Goal: Task Accomplishment & Management: Use online tool/utility

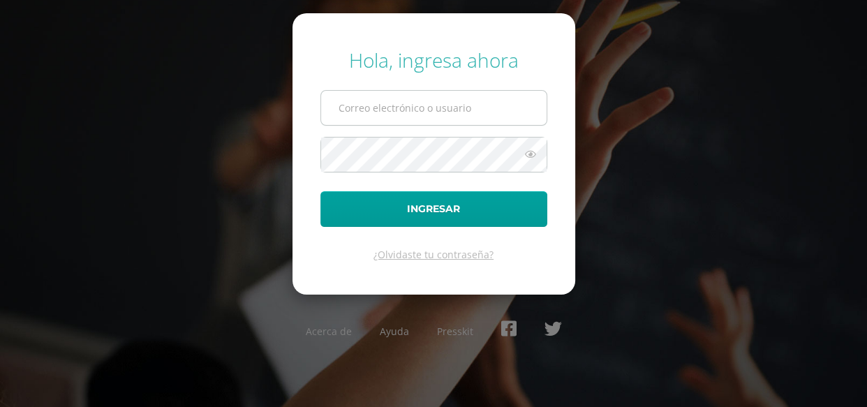
click at [450, 98] on input "text" at bounding box center [433, 108] width 225 height 34
type input "[EMAIL_ADDRESS][DOMAIN_NAME]"
click at [320, 191] on button "Ingresar" at bounding box center [433, 209] width 227 height 36
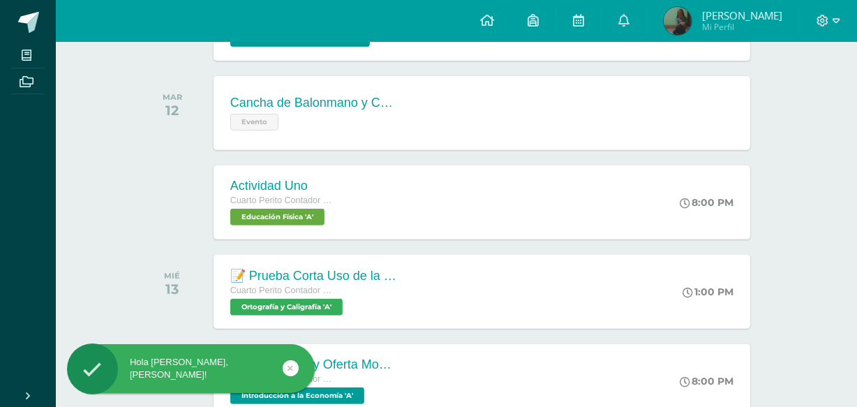
scroll to position [467, 0]
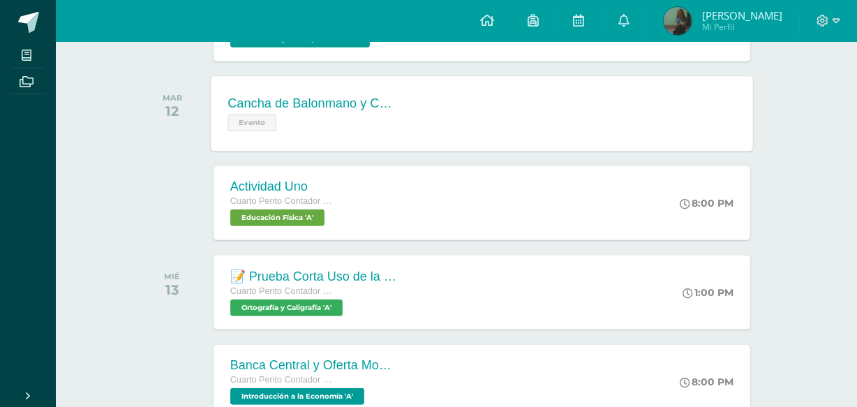
click at [386, 108] on div "Cancha de Balonmano y Contenido" at bounding box center [312, 103] width 169 height 15
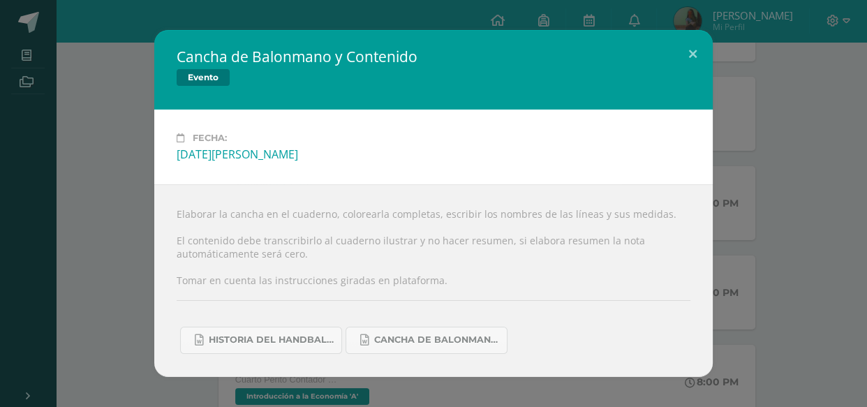
click at [812, 246] on div "Cancha de Balonmano y Contenido Evento Fecha: Martes 12 de Agosto Elaborar la c…" at bounding box center [434, 203] width 856 height 346
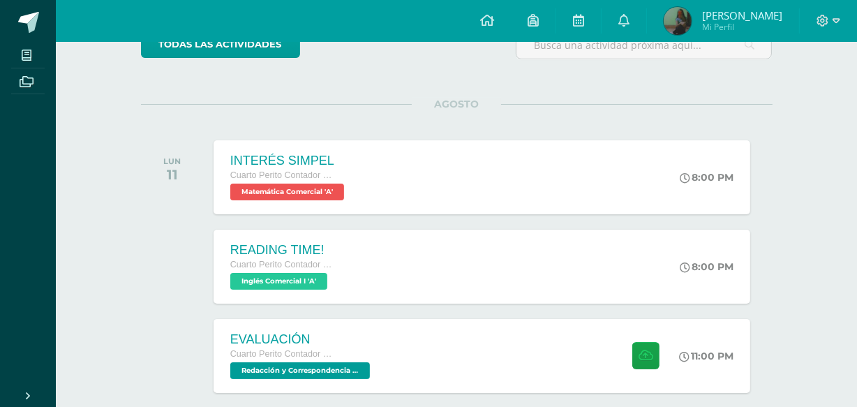
scroll to position [192, 0]
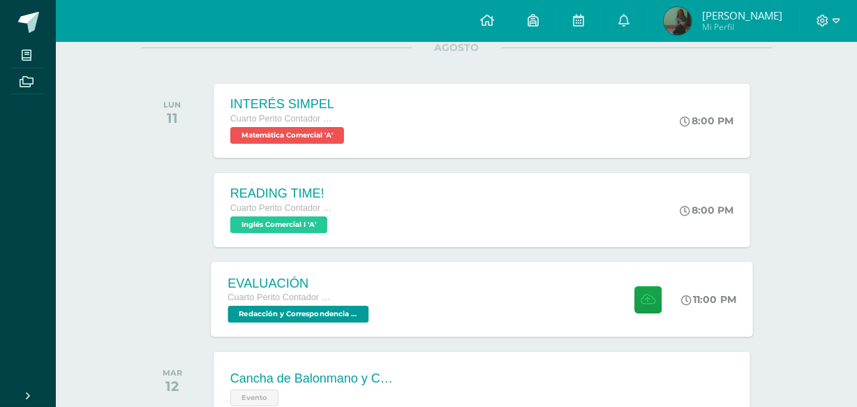
click at [297, 292] on span "Cuarto Perito Contador con Orientación en Computación" at bounding box center [281, 297] width 106 height 10
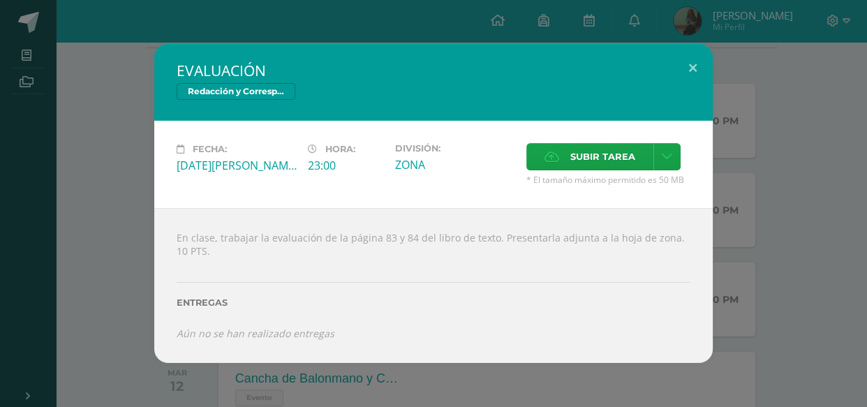
click at [67, 264] on div "EVALUACIÓN Redacción y Correspondencia Mercantil Fecha: Lunes 11 de Agosto Hora…" at bounding box center [434, 203] width 856 height 318
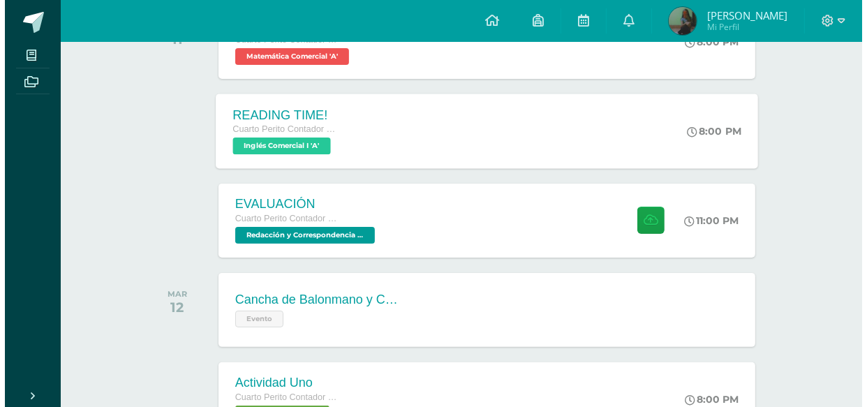
scroll to position [296, 0]
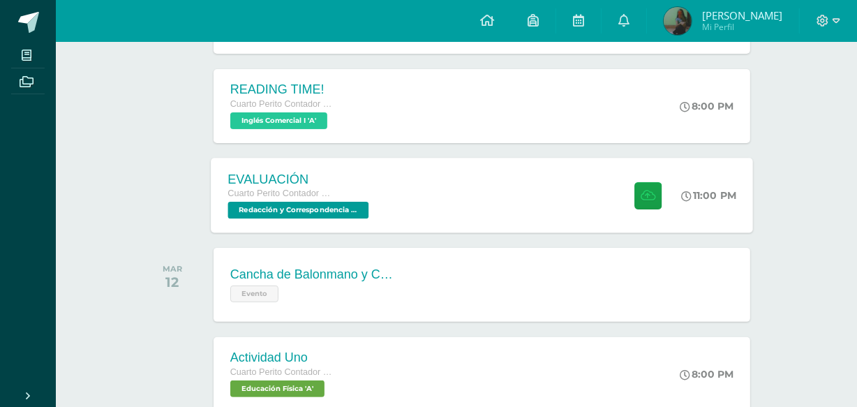
click at [489, 209] on div "EVALUACIÓN Cuarto Perito Contador con Orientación en Computación Redacción y Co…" at bounding box center [482, 195] width 542 height 75
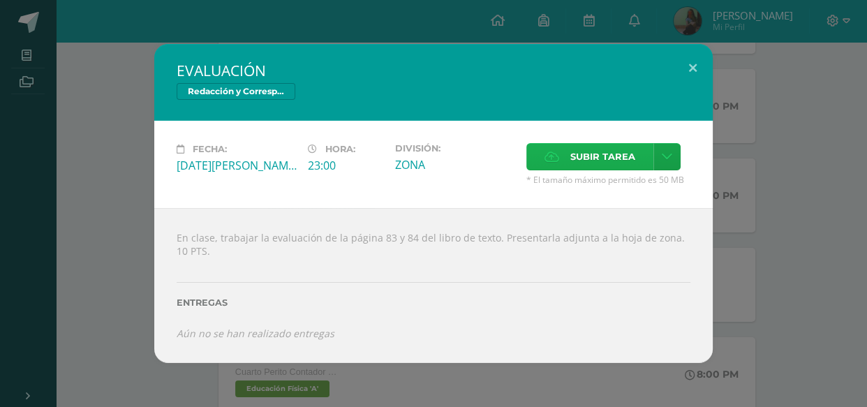
click at [571, 159] on span "Subir tarea" at bounding box center [602, 157] width 65 height 26
click at [0, 0] on input "Subir tarea" at bounding box center [0, 0] width 0 height 0
click at [593, 157] on span "Subir tarea" at bounding box center [602, 157] width 65 height 26
click at [0, 0] on input "Subir tarea" at bounding box center [0, 0] width 0 height 0
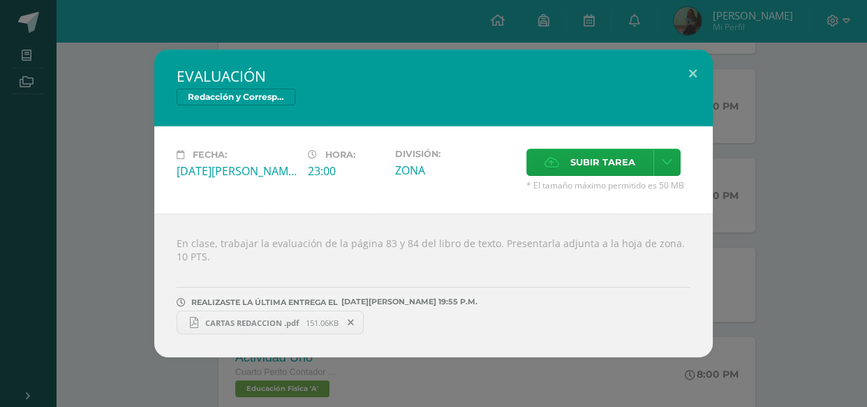
click at [291, 327] on link "CARTAS REDACCION .pdf 151.06KB" at bounding box center [270, 323] width 187 height 24
